Goal: Find specific page/section: Find specific page/section

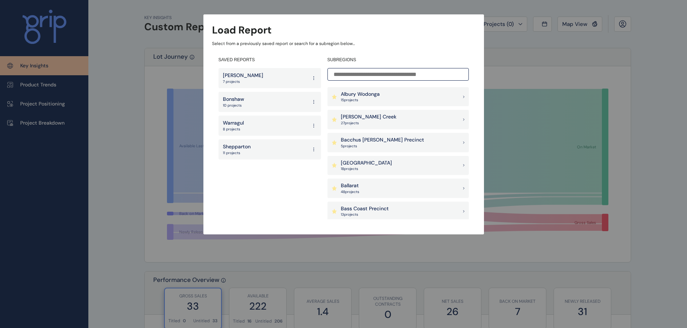
click at [248, 124] on div "Warragul 8 projects" at bounding box center [269, 126] width 102 height 20
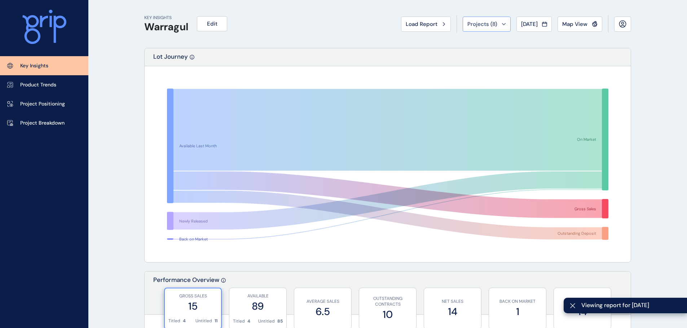
click at [502, 25] on icon at bounding box center [504, 24] width 4 height 2
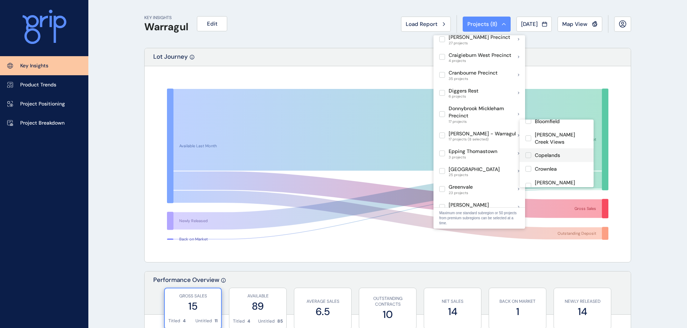
scroll to position [36, 0]
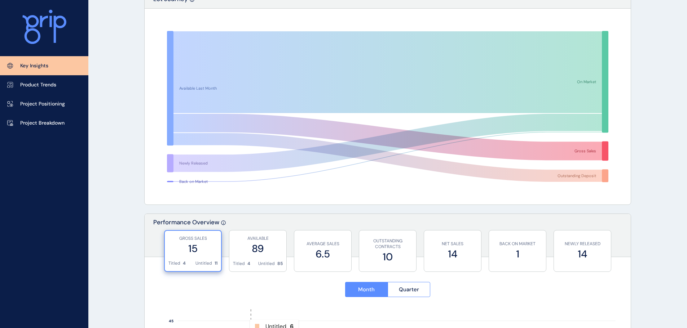
scroll to position [216, 0]
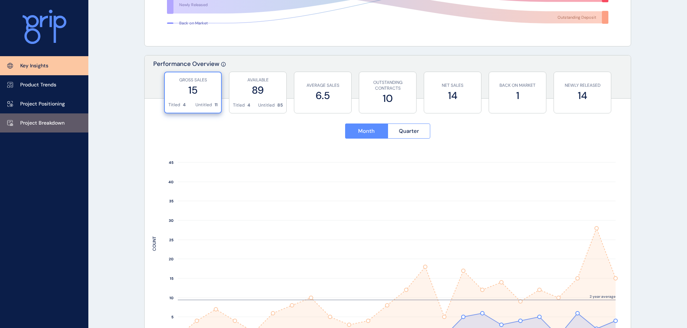
click at [46, 122] on p "Project Breakdown" at bounding box center [42, 123] width 44 height 7
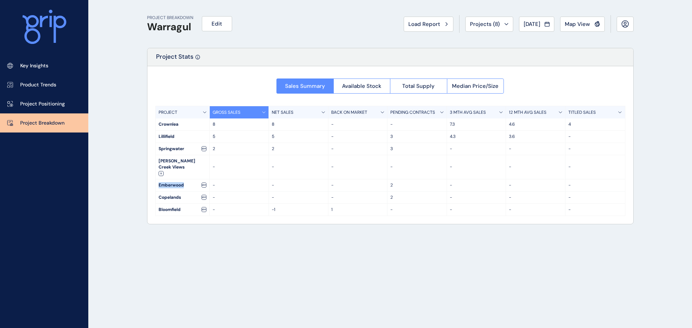
drag, startPoint x: 159, startPoint y: 178, endPoint x: 184, endPoint y: 179, distance: 24.9
click at [184, 180] on div "Emberwood" at bounding box center [183, 186] width 54 height 12
copy div "Emberwood"
drag, startPoint x: 159, startPoint y: 202, endPoint x: 181, endPoint y: 204, distance: 22.8
click at [181, 204] on div "Bloomfield" at bounding box center [183, 210] width 54 height 12
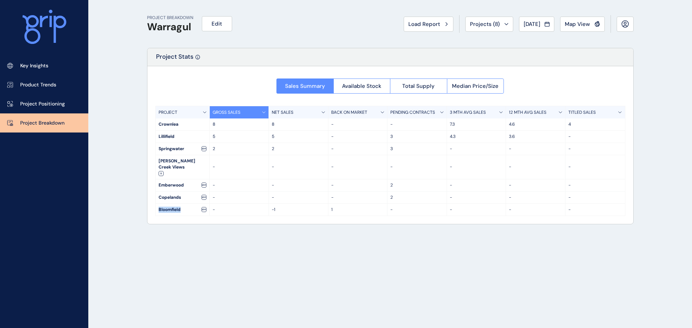
copy div "Bloomfield"
